Goal: Task Accomplishment & Management: Use online tool/utility

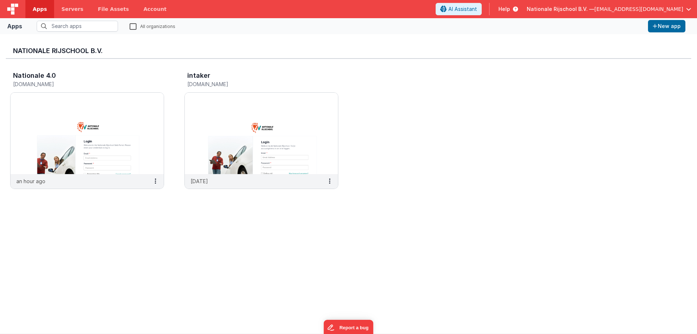
click at [594, 9] on span "Nationale Rijschool B.V. —" at bounding box center [560, 8] width 67 height 7
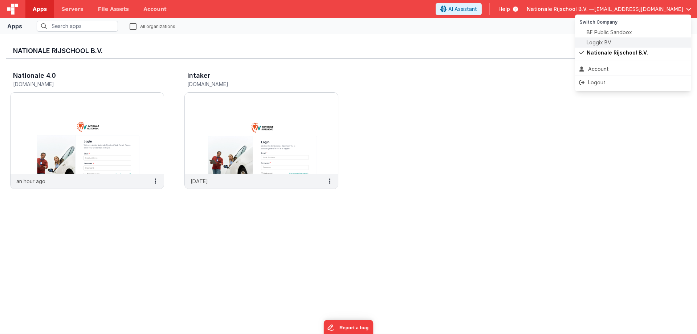
click at [601, 40] on span "Loggix BV" at bounding box center [598, 42] width 25 height 7
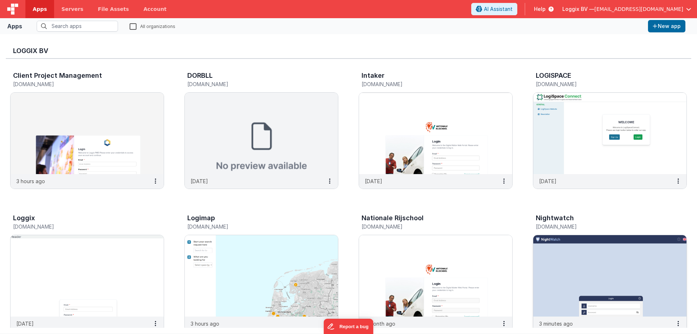
click at [572, 247] on img at bounding box center [609, 275] width 153 height 81
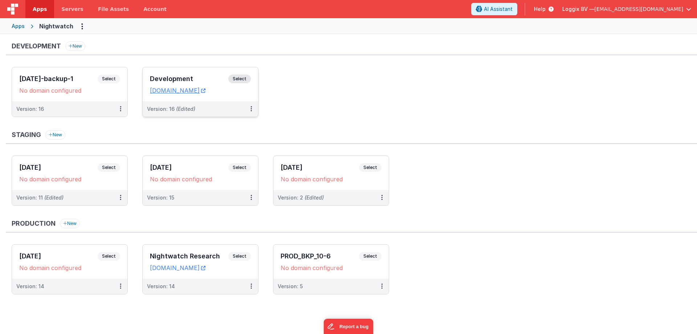
click at [243, 76] on span "Select" at bounding box center [239, 78] width 22 height 9
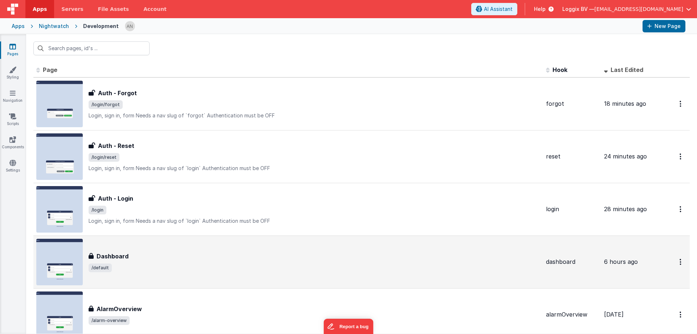
click at [134, 252] on div "Dashboard" at bounding box center [314, 255] width 451 height 9
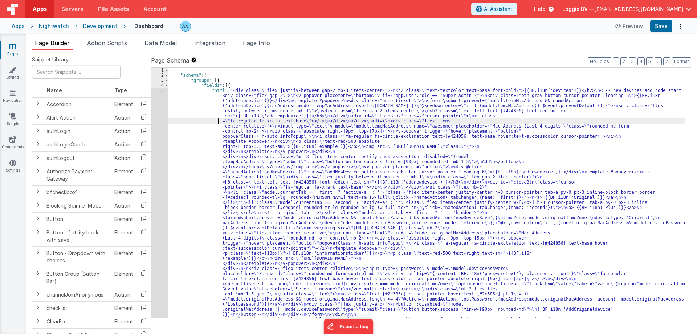
click at [160, 91] on div "5" at bounding box center [159, 324] width 17 height 472
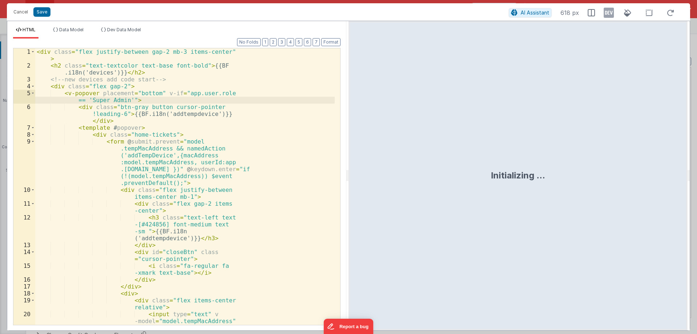
click at [205, 128] on div "< div class = "flex justify-between gap-2 mb-3 items-center" > < h2 class = "te…" at bounding box center [184, 217] width 299 height 339
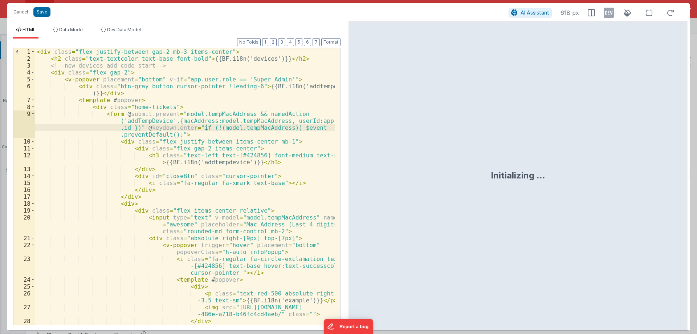
drag, startPoint x: 347, startPoint y: 177, endPoint x: 216, endPoint y: 147, distance: 134.7
click at [457, 191] on html "Cancel Save AI Assistant 618 px HTML Data Model Dev Data Model Format 7 6 5 4 3…" at bounding box center [348, 167] width 697 height 334
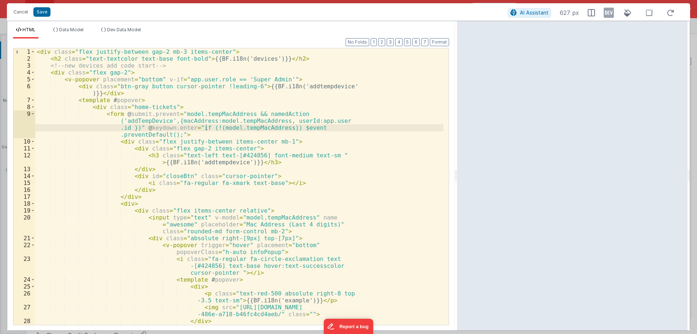
click at [193, 146] on div "< div class = "flex justify-between gap-2 mb-3 items-center" > < h2 class = "te…" at bounding box center [239, 193] width 408 height 290
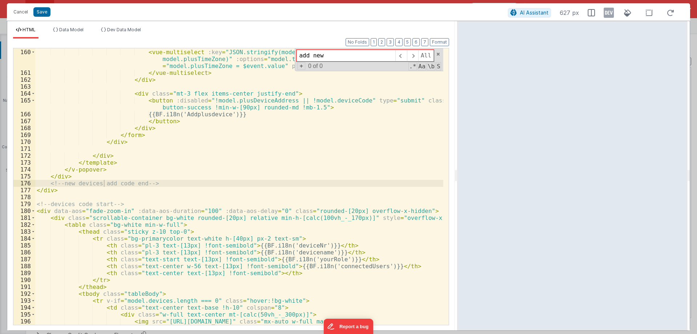
scroll to position [1310, 0]
type input "add new"
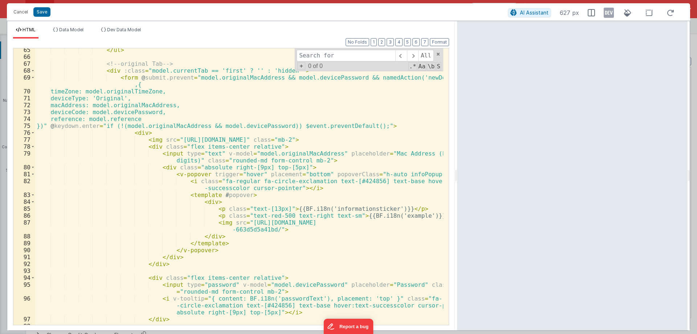
scroll to position [548, 0]
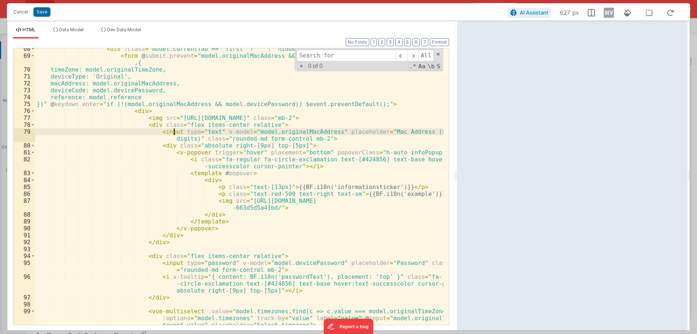
click at [174, 132] on div "< div :class = "model.currentTab == 'first' ? '' : 'hidden'" > < form @ submit.…" at bounding box center [239, 190] width 408 height 290
click at [170, 134] on div "< div :class = "model.currentTab == 'first' ? '' : 'hidden'" > < form @ submit.…" at bounding box center [239, 190] width 408 height 290
click at [221, 261] on div "< div :class = "model.currentTab == 'first' ? '' : 'hidden'" > < form @ submit.…" at bounding box center [239, 190] width 408 height 290
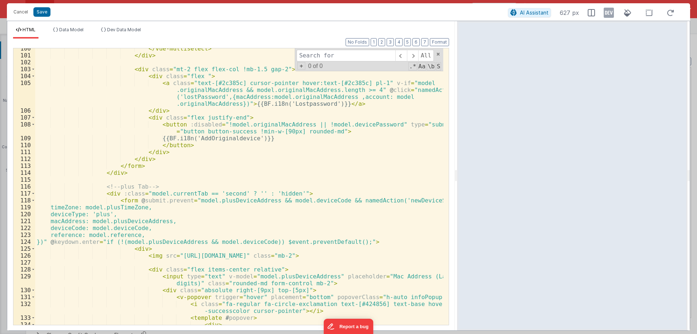
scroll to position [940, 0]
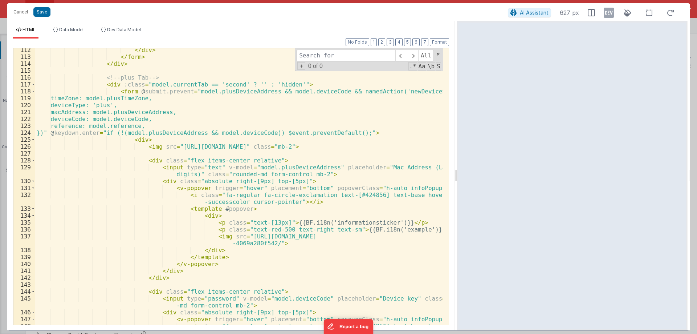
click at [169, 168] on div "</ div > </ form > </ div > <!-- plus Tab --> < div :class = "model.currentTab …" at bounding box center [239, 194] width 408 height 297
click at [170, 168] on div "</ div > </ form > </ div > <!-- plus Tab --> < div :class = "model.currentTab …" at bounding box center [239, 194] width 408 height 297
paste textarea
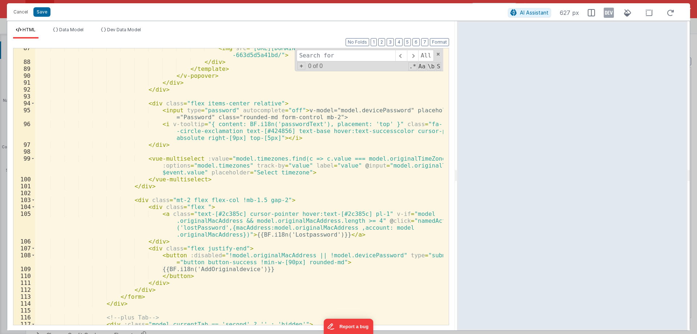
scroll to position [657, 0]
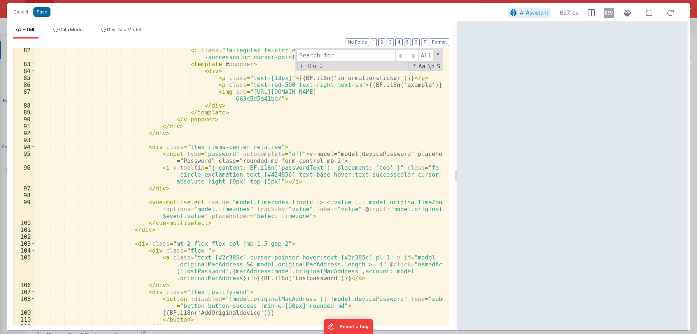
click at [285, 154] on div "< i class = "fa-regular fa-circle-exclamation text-[#424856] text-base hover:te…" at bounding box center [239, 195] width 408 height 297
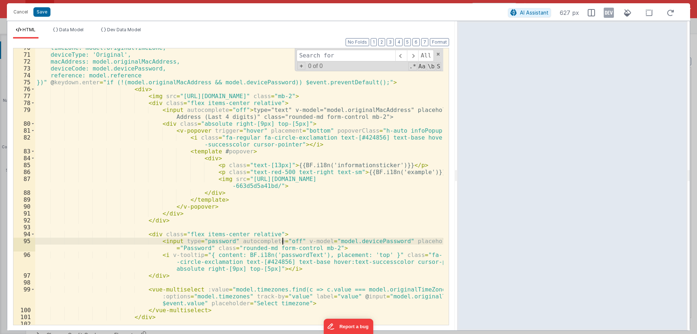
scroll to position [548, 0]
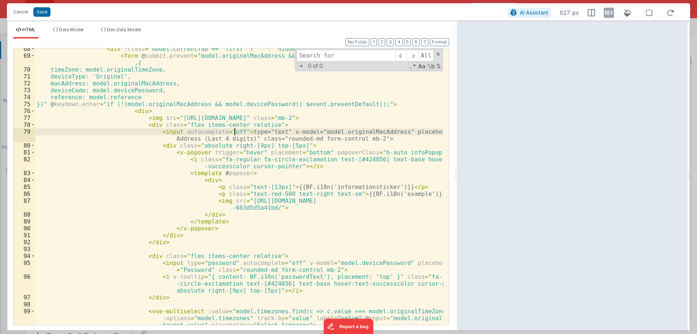
click at [235, 131] on div "< div :class = "model.currentTab == 'first' ? '' : 'hidden'" > < form @ submit.…" at bounding box center [239, 190] width 408 height 290
click at [174, 131] on div "< div :class = "model.currentTab == 'first' ? '' : 'hidden'" > < form @ submit.…" at bounding box center [239, 190] width 408 height 290
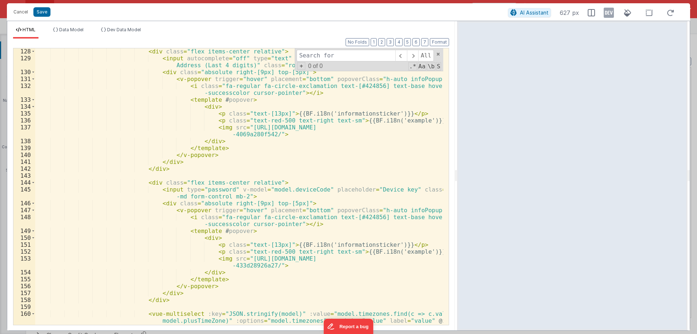
scroll to position [1049, 0]
click at [172, 190] on div "< div class = "flex items-center relative" > < input autocomplete = "off" type …" at bounding box center [239, 193] width 408 height 290
paste textarea
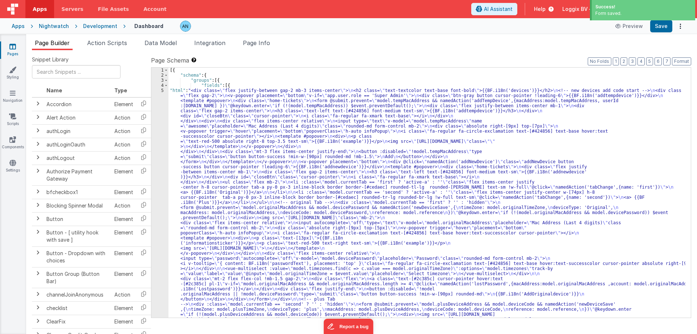
click at [11, 46] on icon at bounding box center [12, 46] width 7 height 7
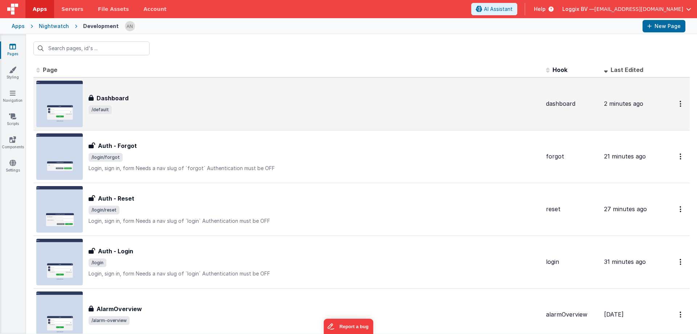
click at [123, 109] on span "/default" at bounding box center [314, 109] width 451 height 9
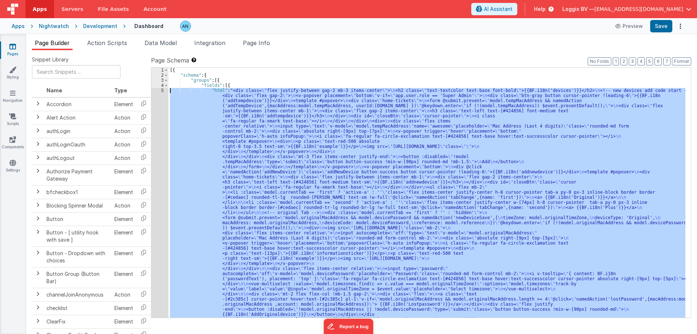
click at [161, 92] on div "5" at bounding box center [159, 327] width 17 height 478
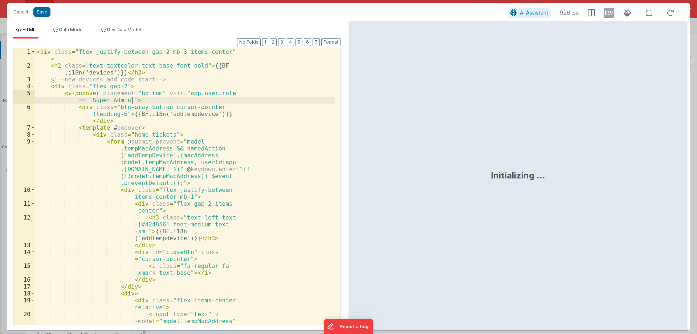
click at [241, 167] on div "< div class = "flex justify-between gap-2 mb-3 items-center" > < h2 class = "te…" at bounding box center [184, 213] width 299 height 331
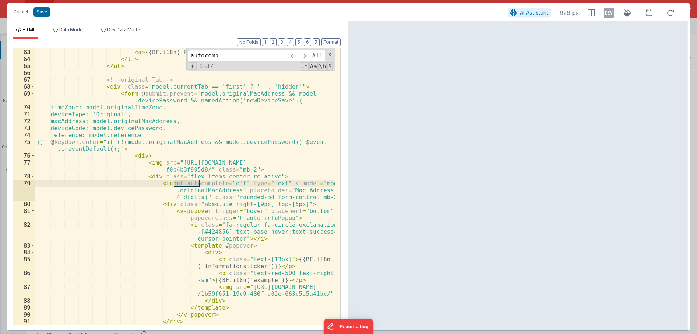
scroll to position [586, 0]
type input "autocomp"
click at [232, 180] on div "< li :class = "model.currentTab == 'second' ? 'active-a' : ''" class = "flex it…" at bounding box center [184, 173] width 299 height 318
paste textarea
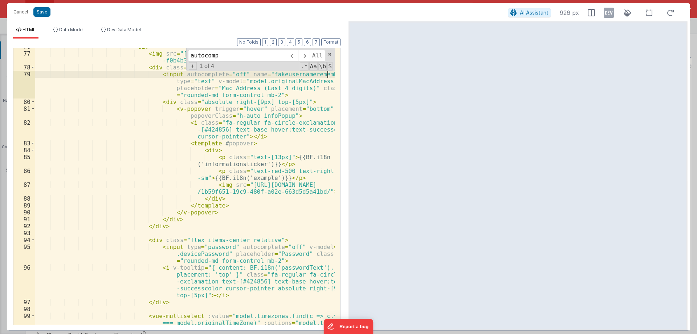
scroll to position [695, 0]
click at [222, 244] on div "< div > < img src = "[URL][DOMAIN_NAME] -f0b4b3f905d8/" class = "mb-2" > < div …" at bounding box center [184, 202] width 299 height 318
paste textarea
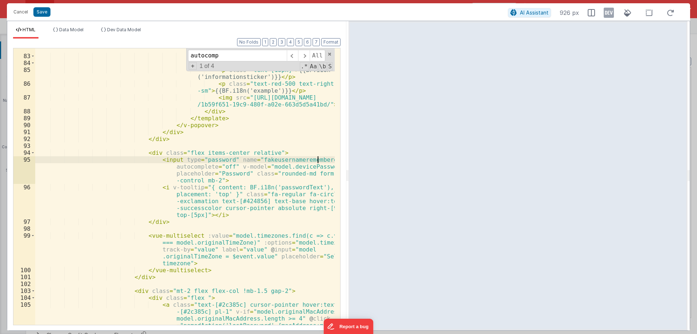
scroll to position [782, 0]
click at [279, 159] on div "< i class = "fa-regular fa-circle-exclamation text -[#424856] text-base hover:t…" at bounding box center [184, 204] width 299 height 345
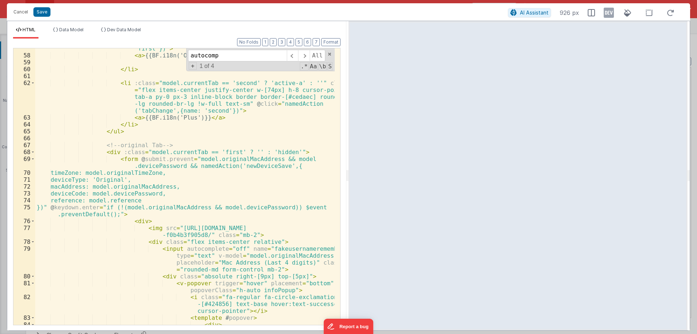
scroll to position [477, 0]
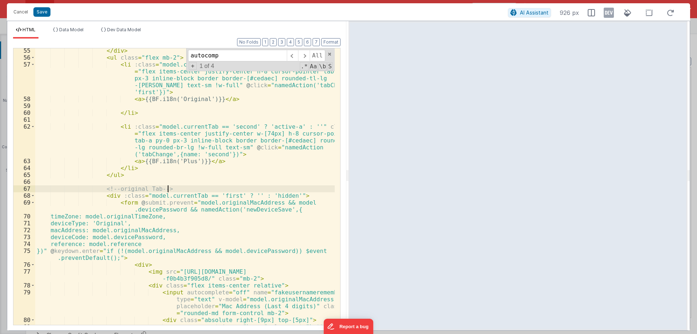
click at [259, 192] on div "</ div > < ul class = "flex mb-2" > < li :class = "model.currentTab == 'first' …" at bounding box center [184, 195] width 299 height 297
